Goal: Find specific page/section: Find specific page/section

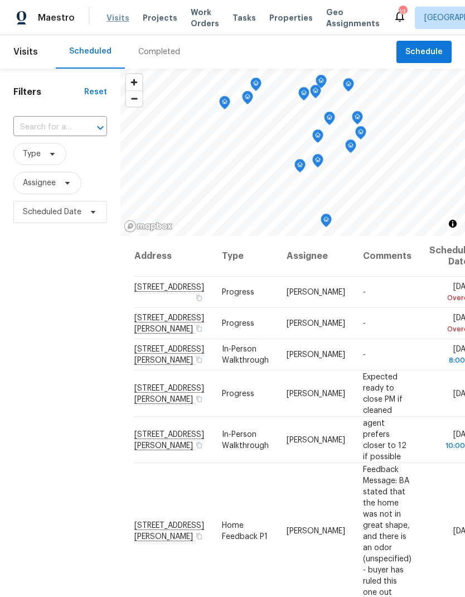
click at [120, 18] on span "Visits" at bounding box center [117, 17] width 23 height 11
click at [159, 18] on span "Projects" at bounding box center [160, 17] width 35 height 11
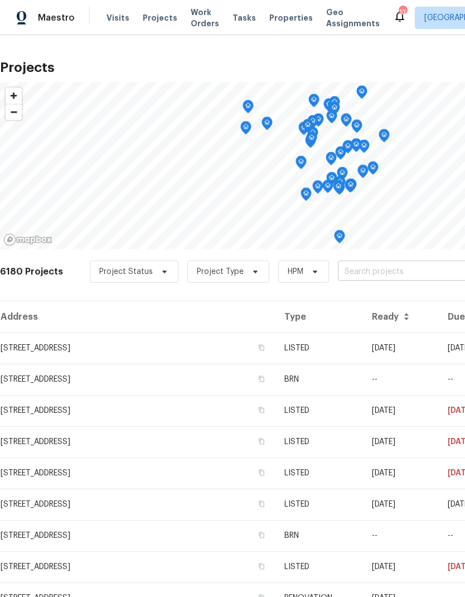
click at [372, 275] on input "text" at bounding box center [402, 271] width 128 height 17
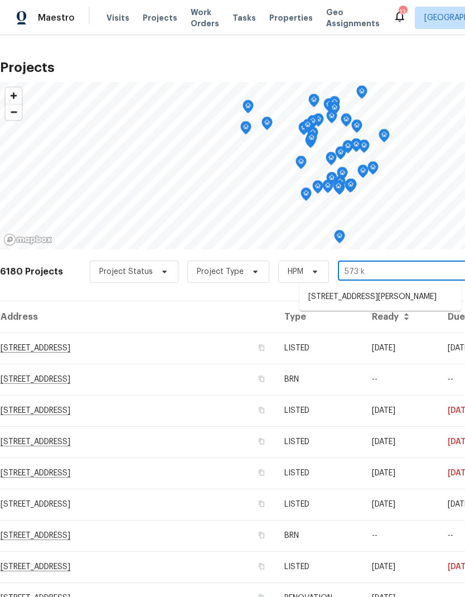
type input "573 ka"
click at [376, 300] on li "[STREET_ADDRESS][PERSON_NAME]" at bounding box center [380, 297] width 162 height 18
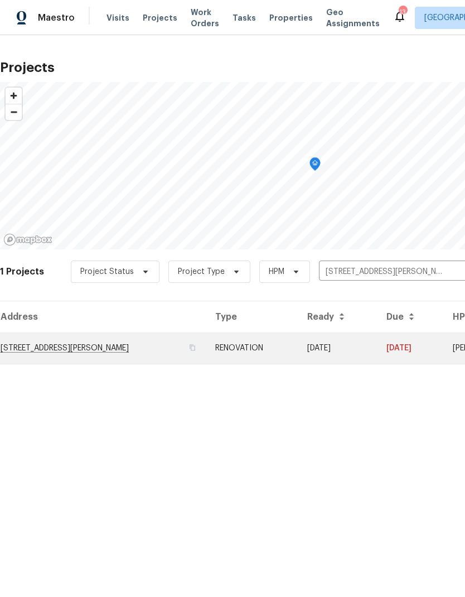
click at [69, 351] on td "[STREET_ADDRESS][PERSON_NAME]" at bounding box center [103, 347] width 206 height 31
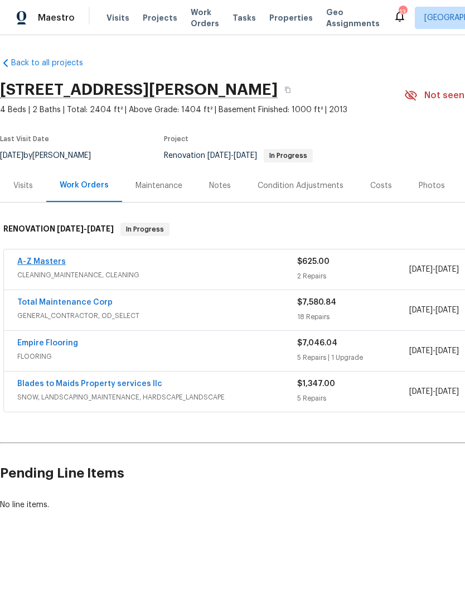
click at [51, 263] on link "A-Z Masters" at bounding box center [41, 262] width 49 height 8
